Goal: Task Accomplishment & Management: Use online tool/utility

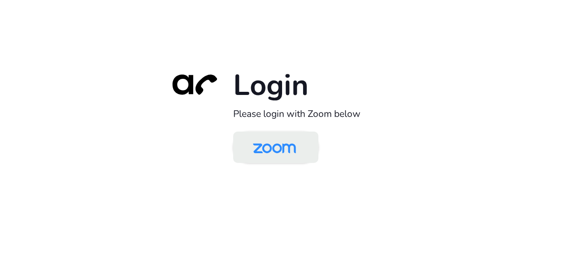
click at [306, 149] on link at bounding box center [275, 147] width 85 height 31
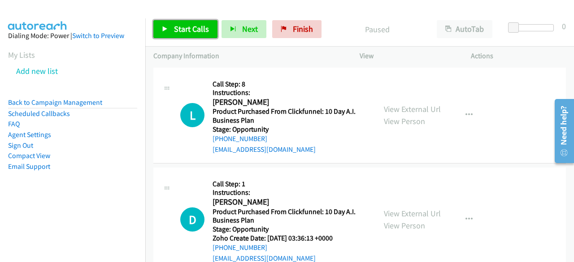
click at [187, 28] on span "Start Calls" at bounding box center [191, 29] width 35 height 10
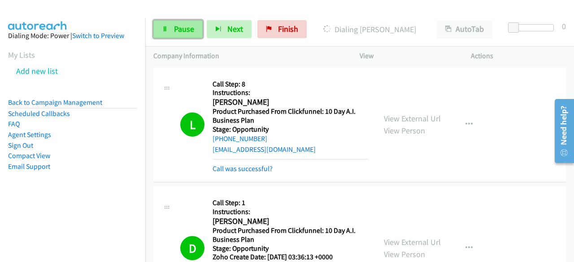
click at [188, 24] on span "Pause" at bounding box center [184, 29] width 20 height 10
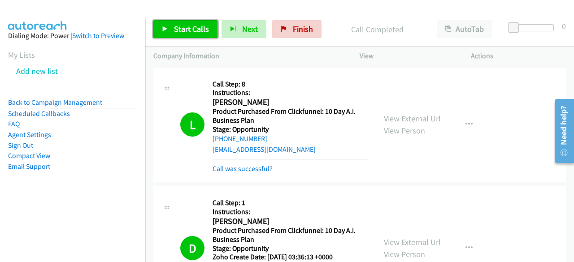
click at [172, 29] on link "Start Calls" at bounding box center [185, 29] width 64 height 18
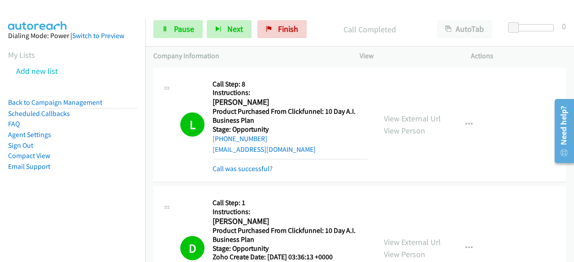
click at [13, 190] on aside "Dialing Mode: Power | Switch to Preview My Lists Add new list Back to Campaign …" at bounding box center [72, 115] width 145 height 194
click at [528, 78] on div "L Callback Scheduled Call Step: 8 Instructions: [PERSON_NAME] America/Los_Angel…" at bounding box center [359, 125] width 413 height 115
click at [516, 83] on div "L Callback Scheduled Call Step: 8 Instructions: [PERSON_NAME] America/Los_Angel…" at bounding box center [359, 125] width 413 height 115
click at [175, 29] on span "Pause" at bounding box center [184, 29] width 20 height 10
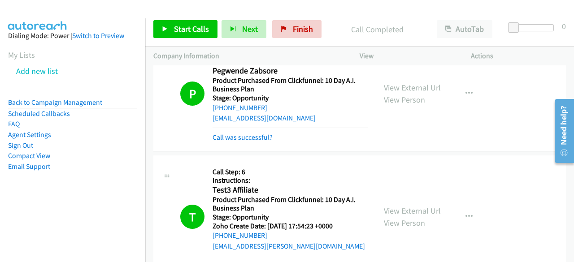
scroll to position [673, 0]
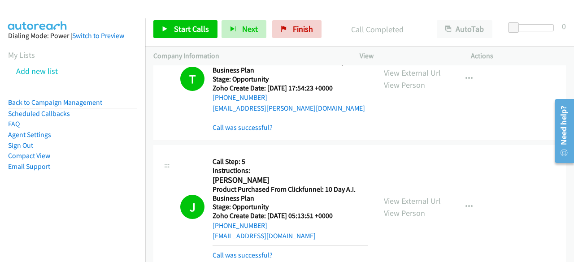
click at [50, 10] on img at bounding box center [37, 15] width 67 height 31
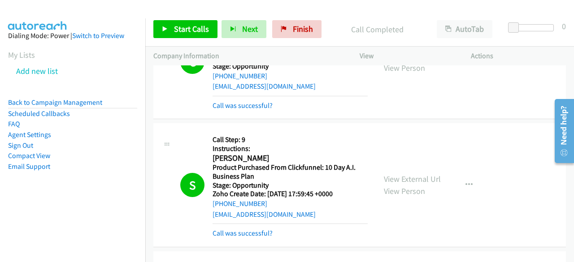
scroll to position [987, 0]
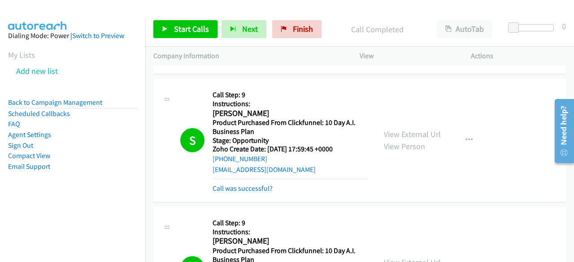
click at [514, 135] on div "S Callback Scheduled Call Step: 9 Instructions: [PERSON_NAME] America/[GEOGRAPH…" at bounding box center [359, 141] width 413 height 124
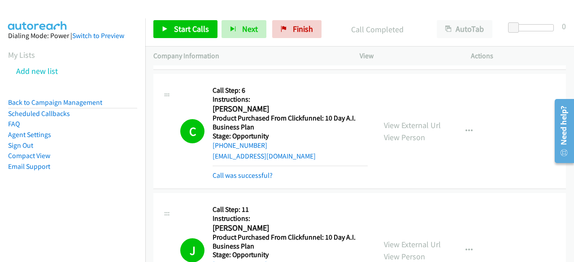
scroll to position [1660, 0]
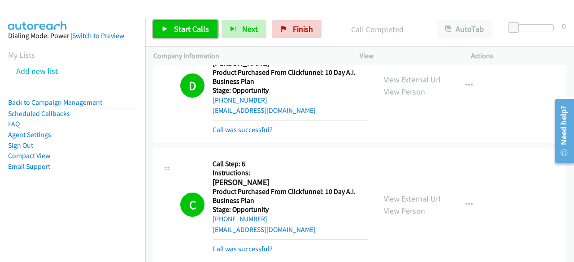
click at [180, 22] on link "Start Calls" at bounding box center [185, 29] width 64 height 18
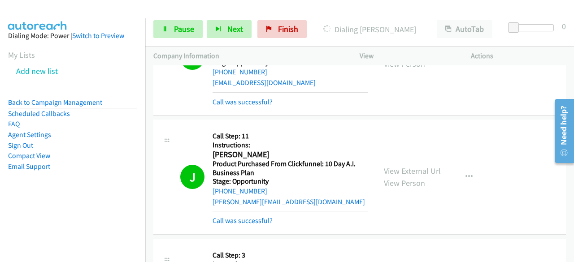
scroll to position [1615, 0]
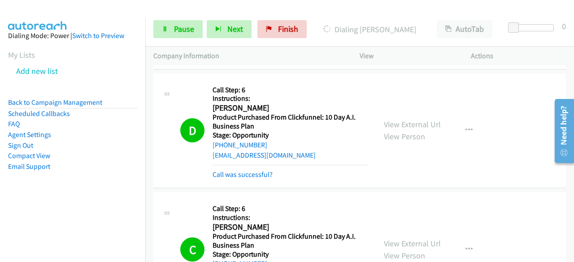
click at [40, 201] on aside "Dialing Mode: Power | Switch to Preview My Lists Add new list Back to Campaign …" at bounding box center [72, 115] width 145 height 194
drag, startPoint x: 533, startPoint y: 87, endPoint x: 449, endPoint y: 4, distance: 118.3
click at [533, 87] on div "D Callback Scheduled Call Step: 6 Instructions: [PERSON_NAME] America/New_York …" at bounding box center [359, 131] width 413 height 115
click at [173, 26] on link "Pause" at bounding box center [177, 29] width 49 height 18
